Goal: Task Accomplishment & Management: Manage account settings

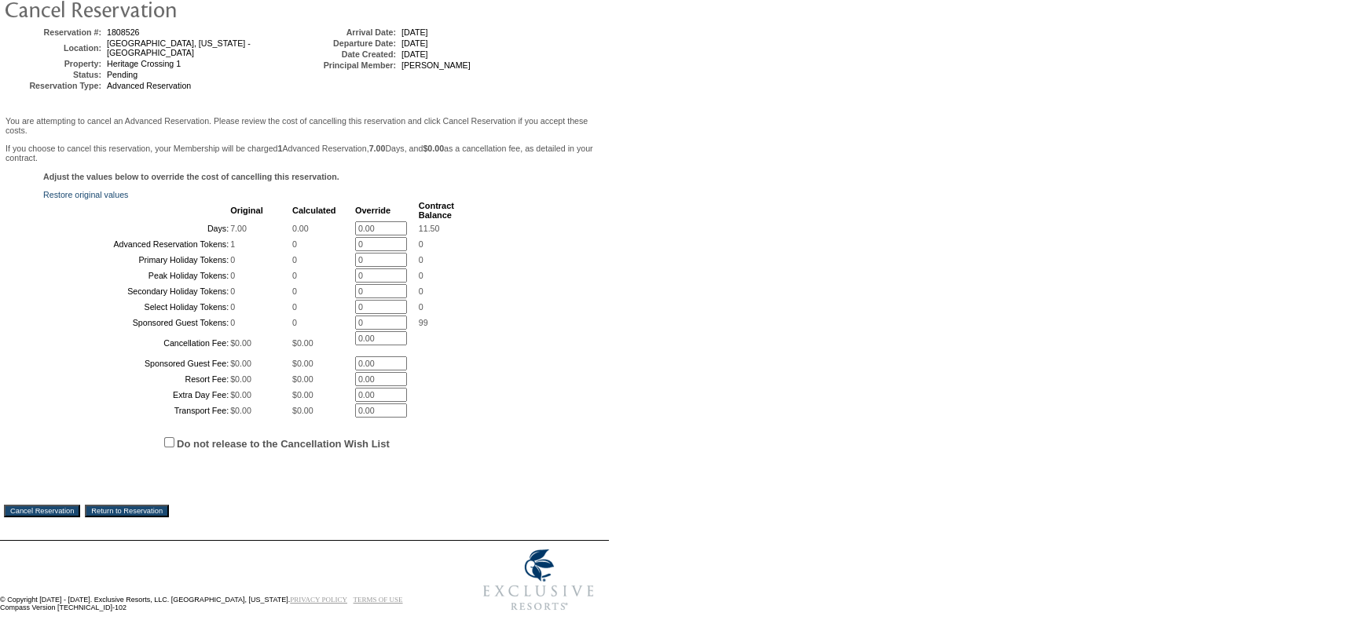
scroll to position [264, 0]
click at [65, 511] on input "Cancel Reservation" at bounding box center [42, 511] width 76 height 13
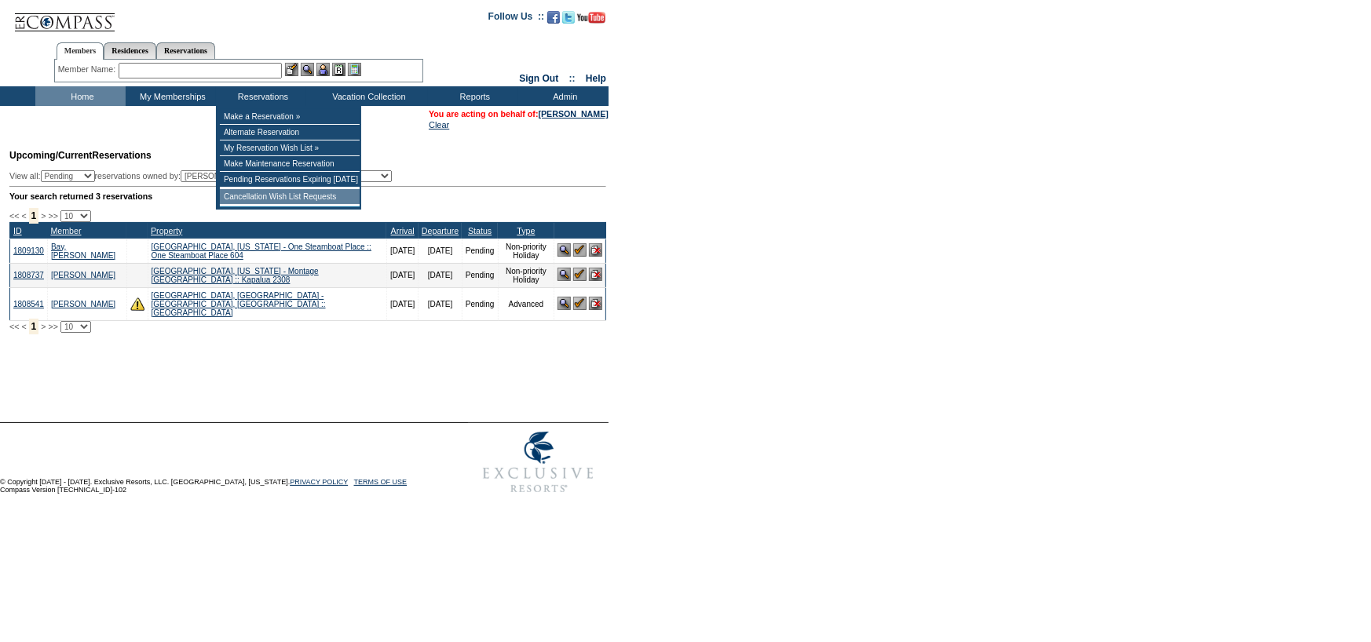
click at [248, 202] on td "Cancellation Wish List Requests" at bounding box center [290, 197] width 140 height 16
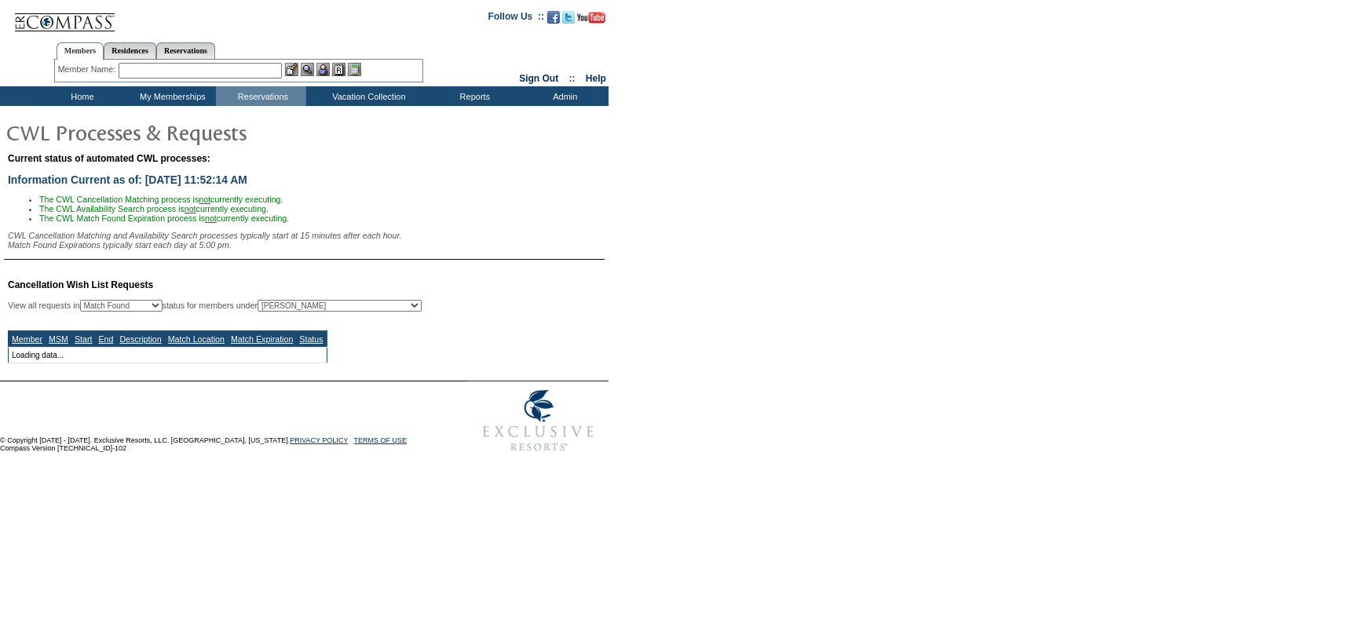
select select "50"
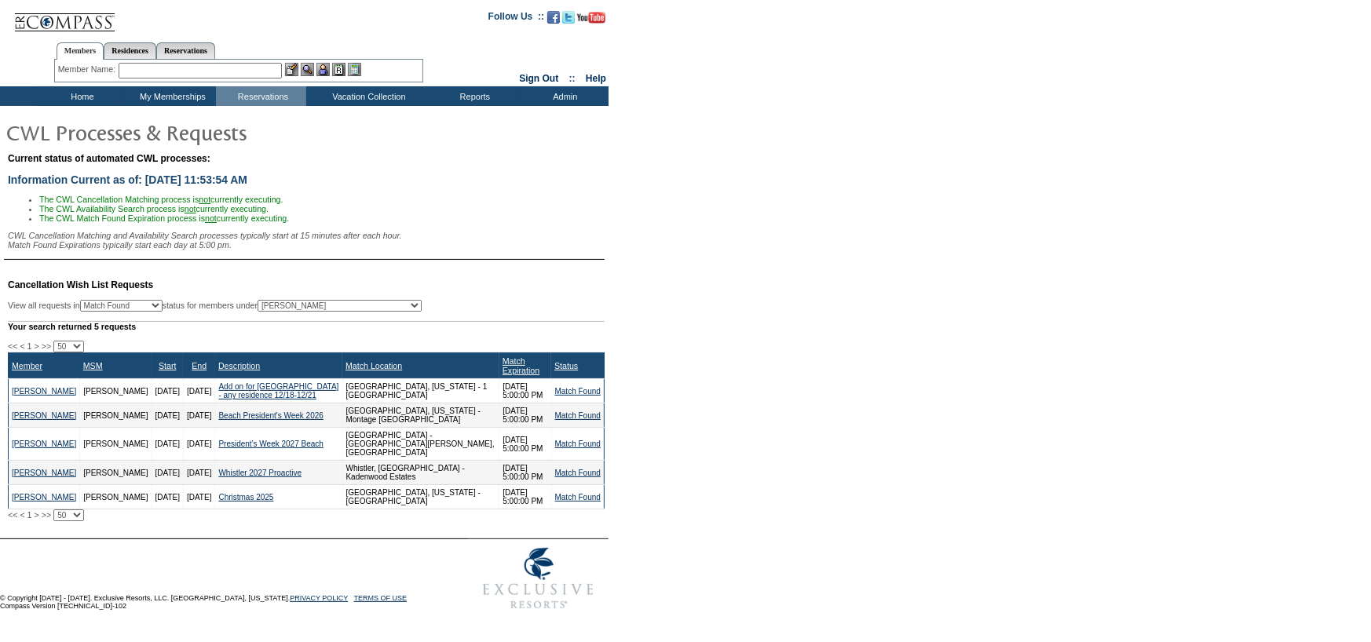
click at [251, 61] on div "Member Name: Destination or Residence: ReservationId:" at bounding box center [238, 71] width 369 height 23
click at [251, 73] on input "text" at bounding box center [200, 71] width 163 height 16
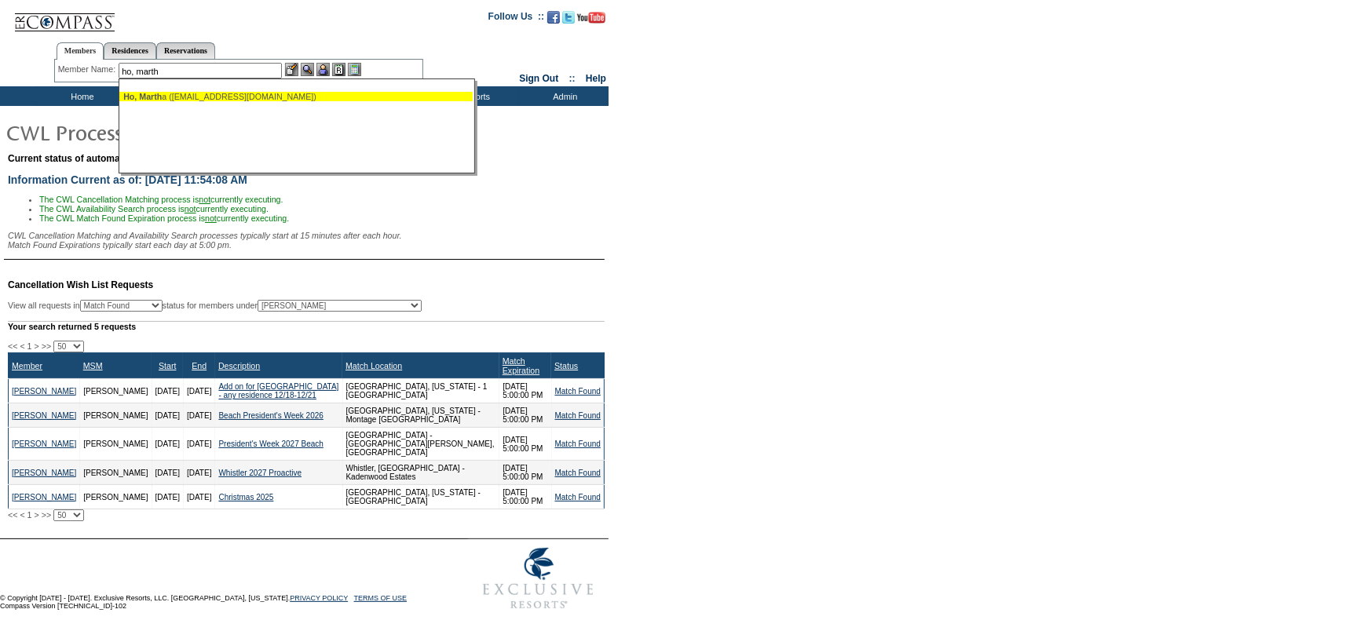
click at [158, 95] on span "Ho, Marth" at bounding box center [142, 96] width 38 height 9
type input "[PERSON_NAME] ([EMAIL_ADDRESS][DOMAIN_NAME])"
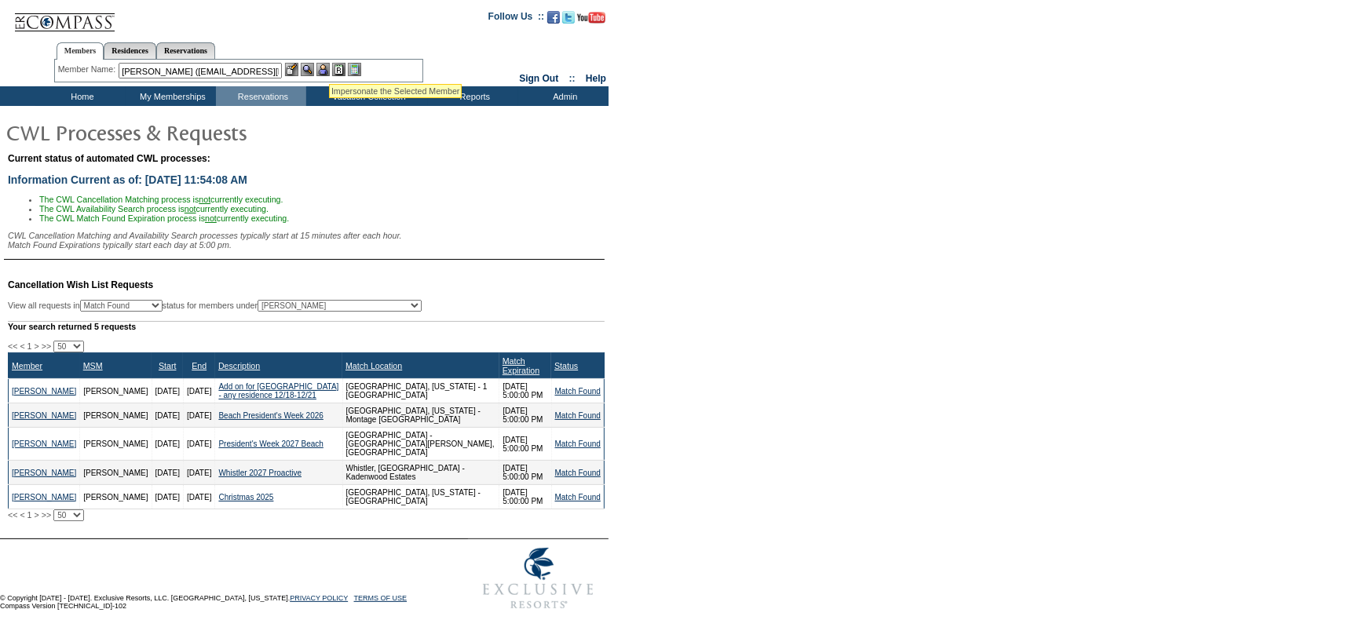
click at [329, 65] on img at bounding box center [323, 69] width 13 height 13
click at [313, 70] on img at bounding box center [307, 69] width 13 height 13
